Goal: Task Accomplishment & Management: Complete application form

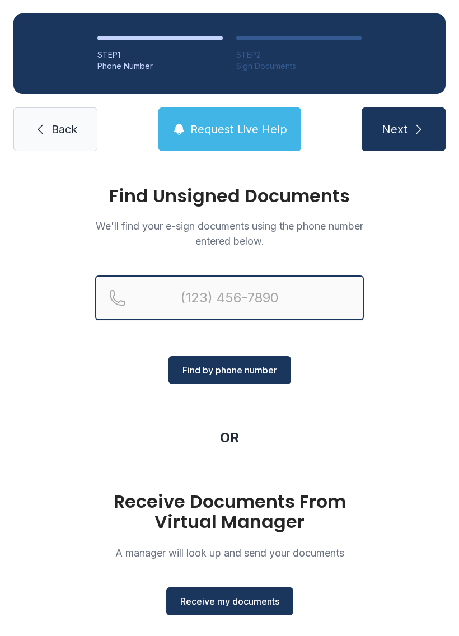
click at [248, 305] on input "Reservation phone number" at bounding box center [229, 298] width 269 height 45
type input "[PHONE_NUMBER]"
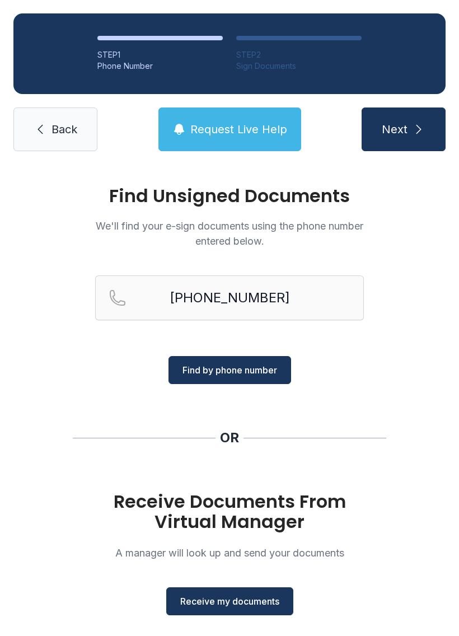
click at [228, 372] on span "Find by phone number" at bounding box center [230, 370] width 95 height 13
click at [225, 373] on span "Find by phone number" at bounding box center [230, 370] width 95 height 13
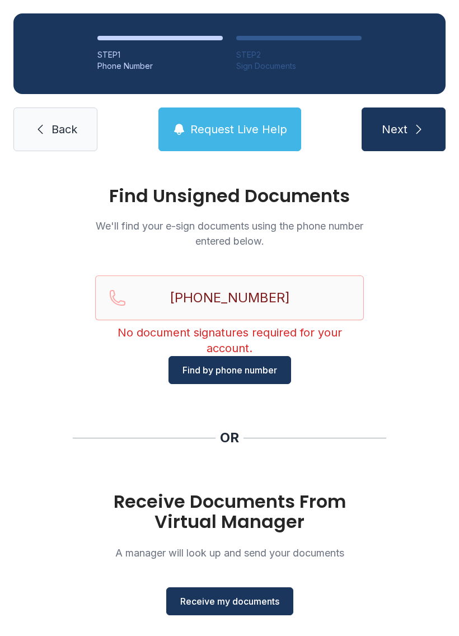
click at [63, 128] on span "Back" at bounding box center [65, 130] width 26 height 16
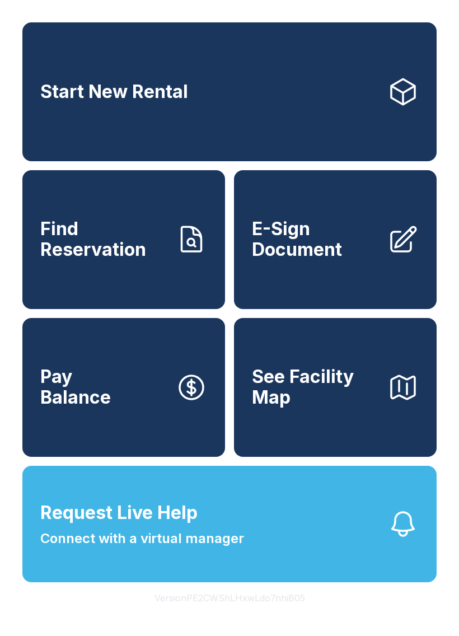
click at [324, 260] on span "E-Sign Document" at bounding box center [315, 239] width 127 height 41
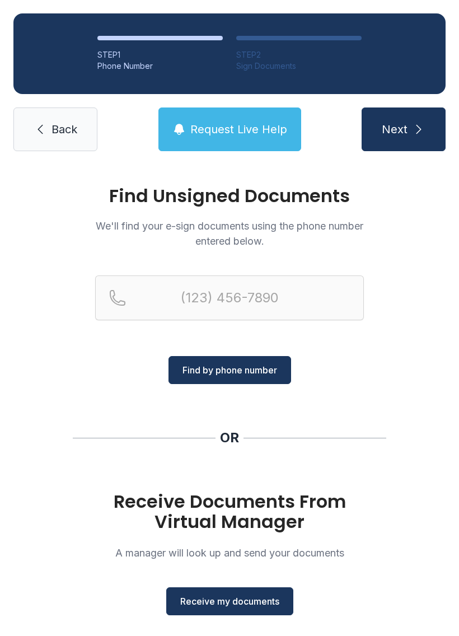
click at [218, 607] on span "Receive my documents" at bounding box center [229, 601] width 99 height 13
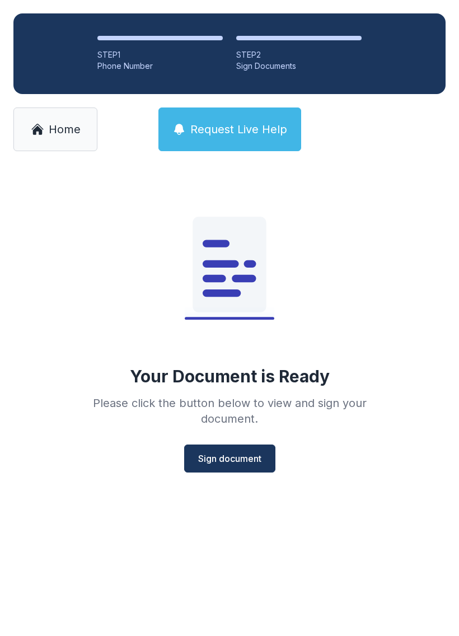
click at [224, 452] on span "Sign document" at bounding box center [229, 458] width 63 height 13
click at [52, 123] on span "Home" at bounding box center [65, 130] width 32 height 16
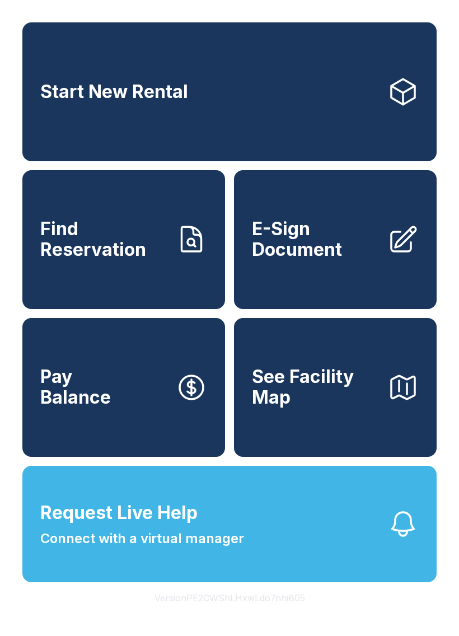
click at [288, 256] on span "E-Sign Document" at bounding box center [315, 239] width 127 height 41
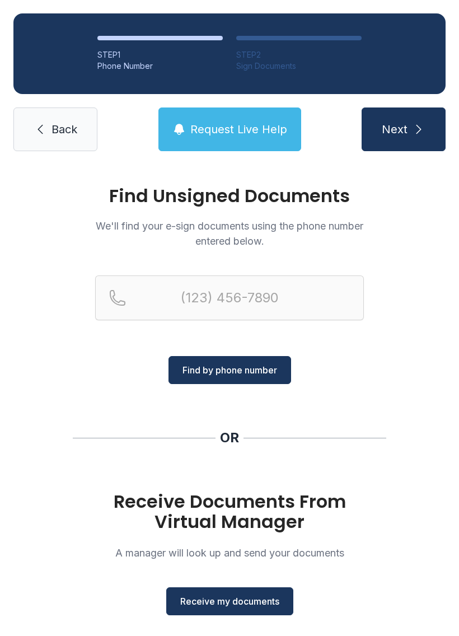
click at [220, 601] on span "Receive my documents" at bounding box center [229, 601] width 99 height 13
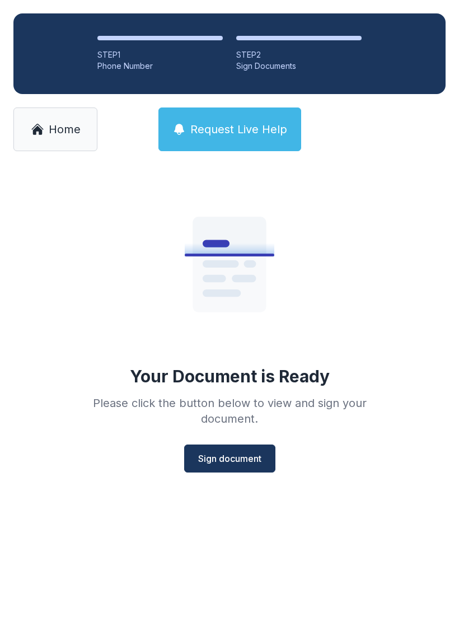
click at [220, 459] on span "Sign document" at bounding box center [229, 458] width 63 height 13
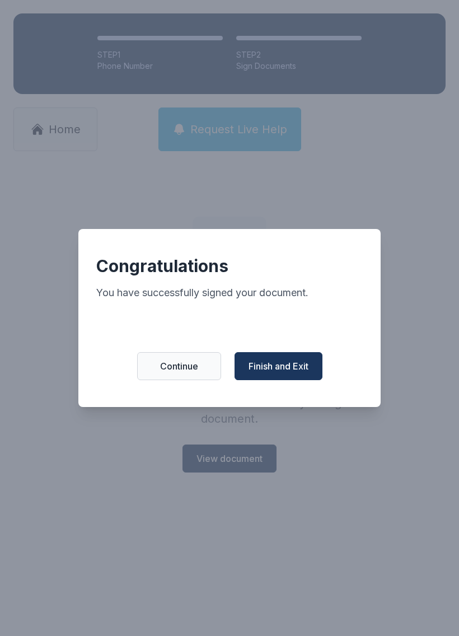
click at [273, 373] on span "Finish and Exit" at bounding box center [279, 366] width 60 height 13
